Goal: Use online tool/utility: Utilize a website feature to perform a specific function

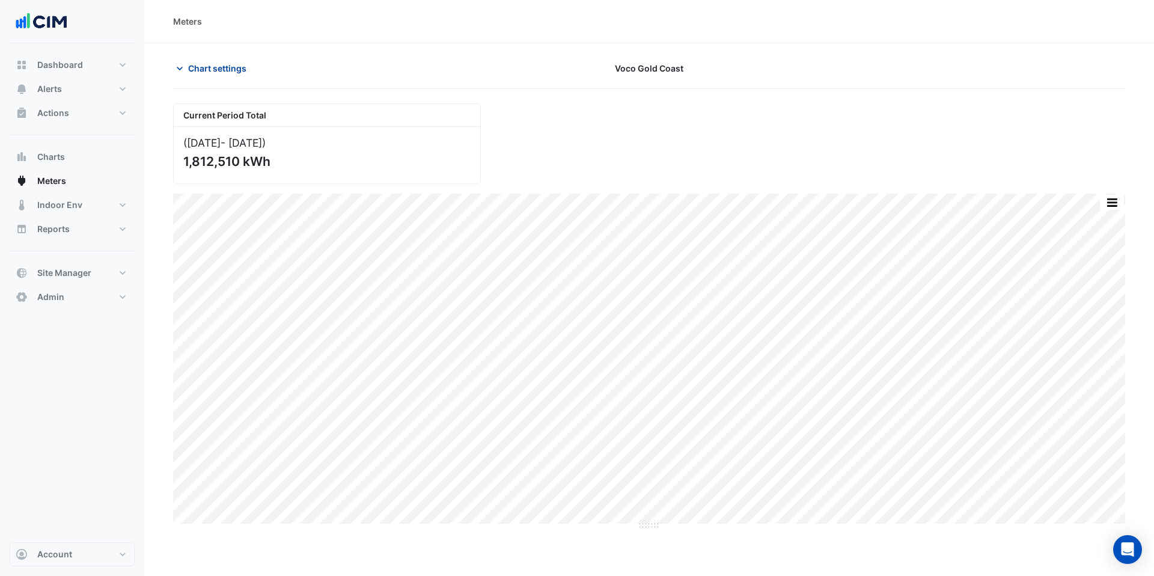
click at [244, 60] on button "Chart settings" at bounding box center [213, 68] width 81 height 21
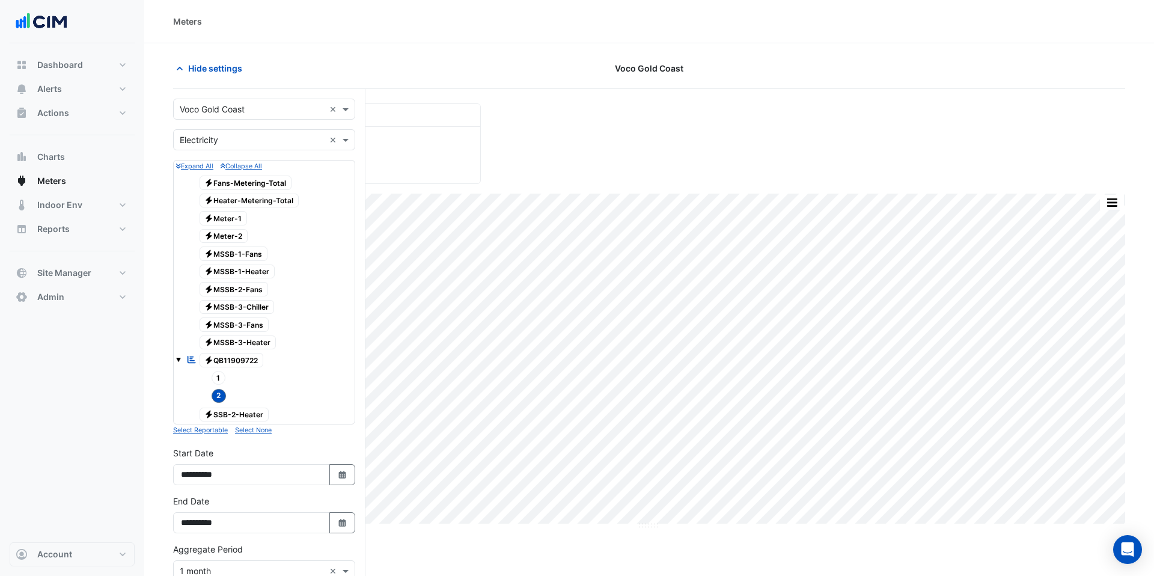
click at [249, 360] on span "Electricity QB11909722" at bounding box center [232, 360] width 64 height 14
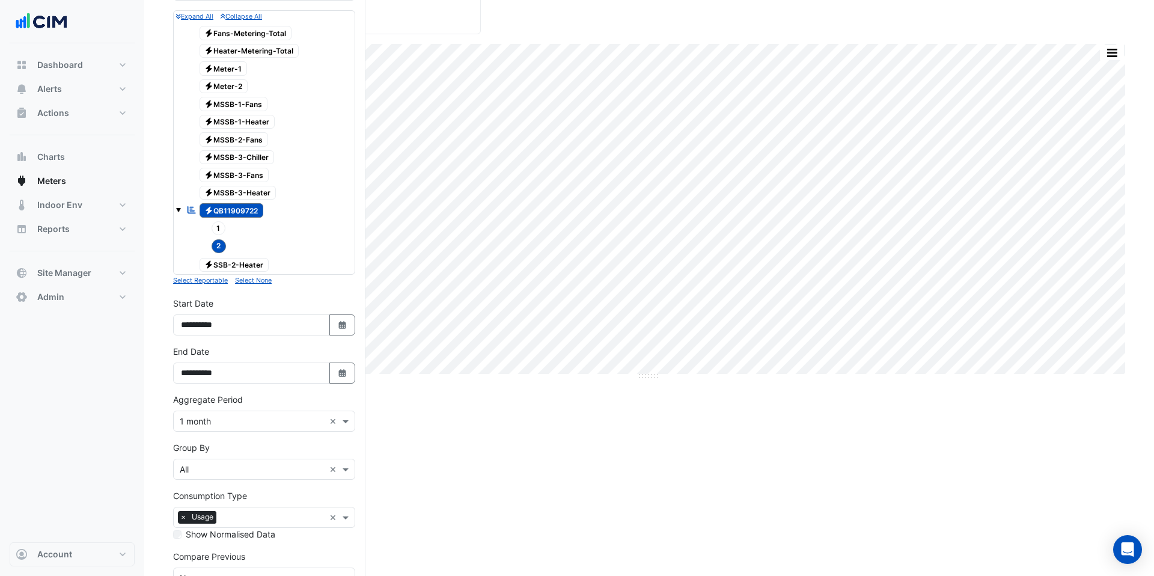
click at [218, 246] on span "2" at bounding box center [219, 246] width 15 height 14
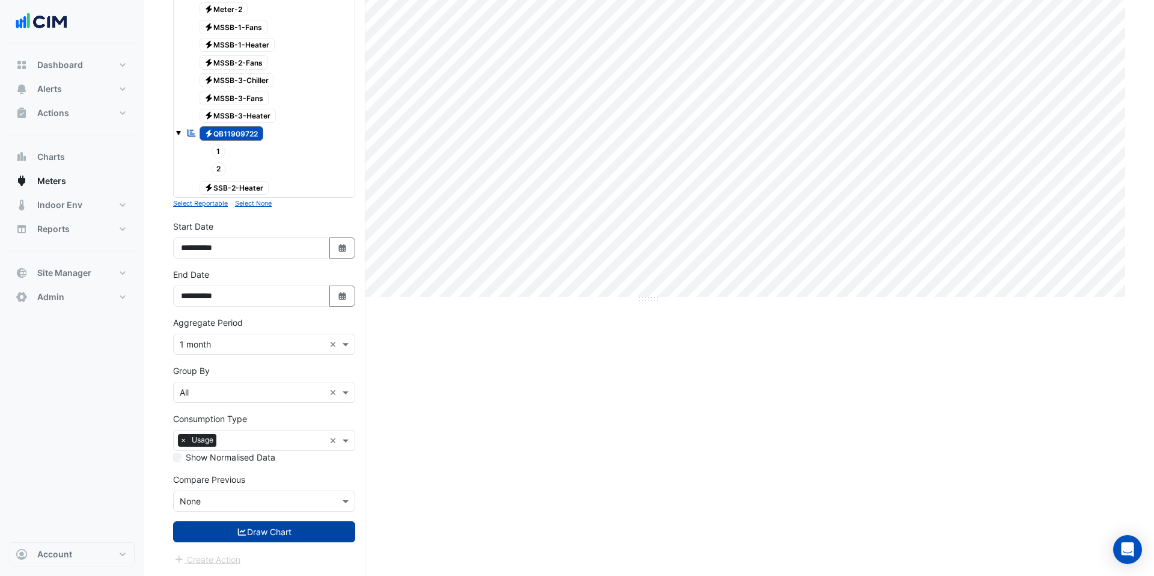
click at [300, 536] on button "Draw Chart" at bounding box center [264, 531] width 182 height 21
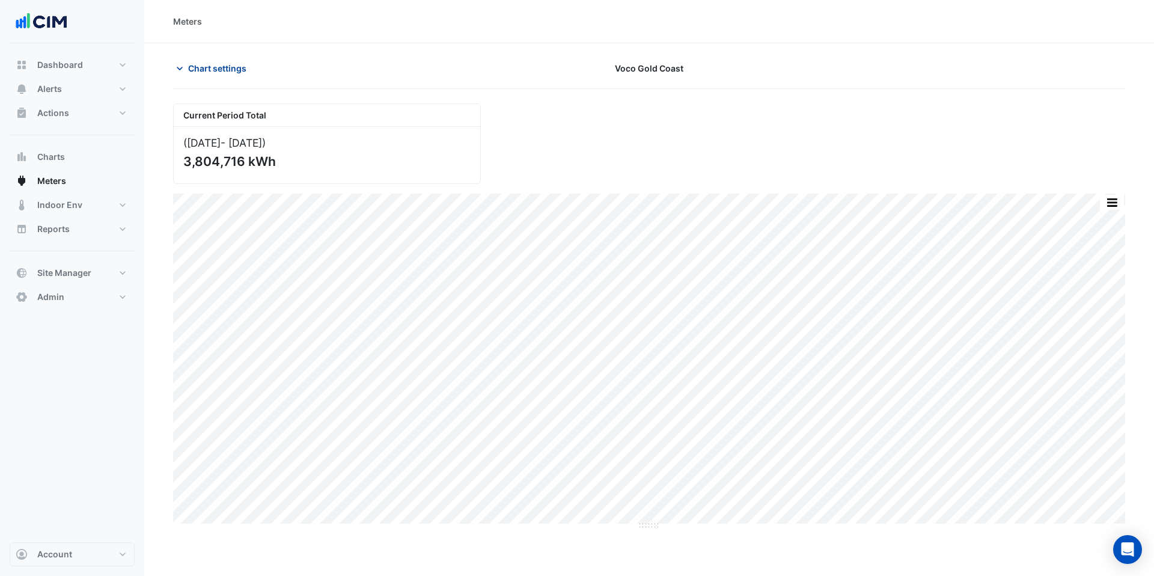
click at [215, 69] on span "Chart settings" at bounding box center [217, 68] width 58 height 13
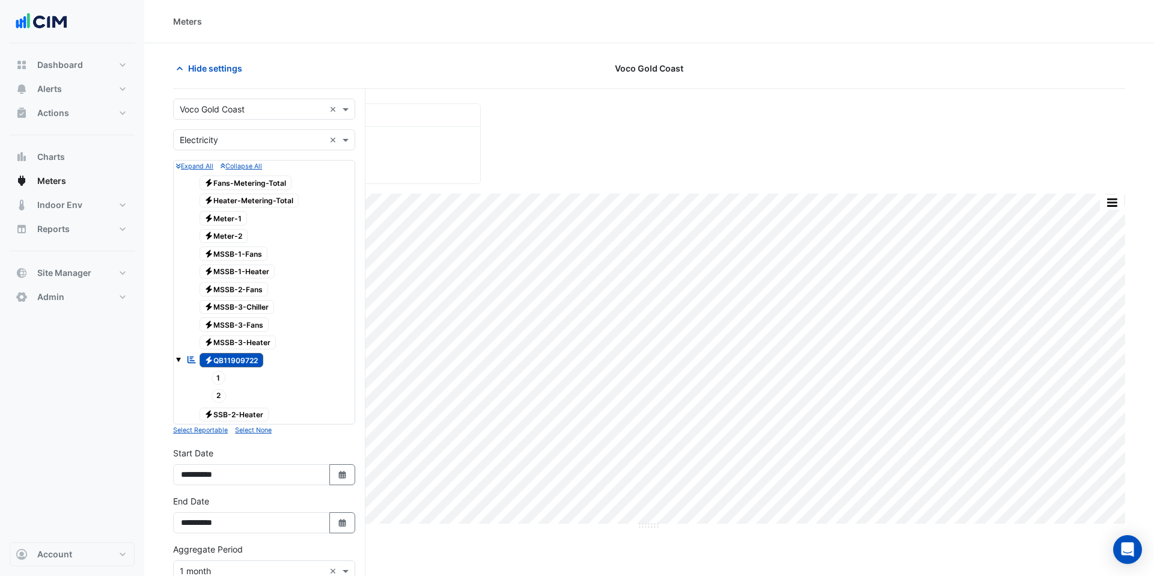
click at [210, 357] on icon at bounding box center [209, 360] width 7 height 8
click at [245, 305] on span "Electricity MSSB-3-Chiller" at bounding box center [237, 307] width 75 height 14
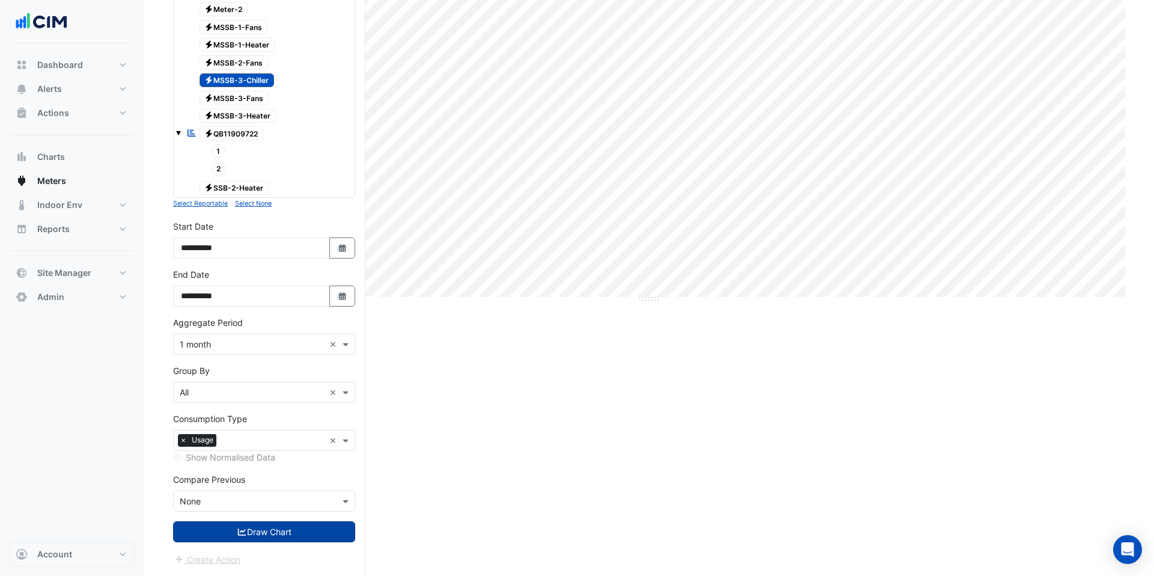
click at [230, 521] on button "Draw Chart" at bounding box center [264, 531] width 182 height 21
